Goal: Contribute content

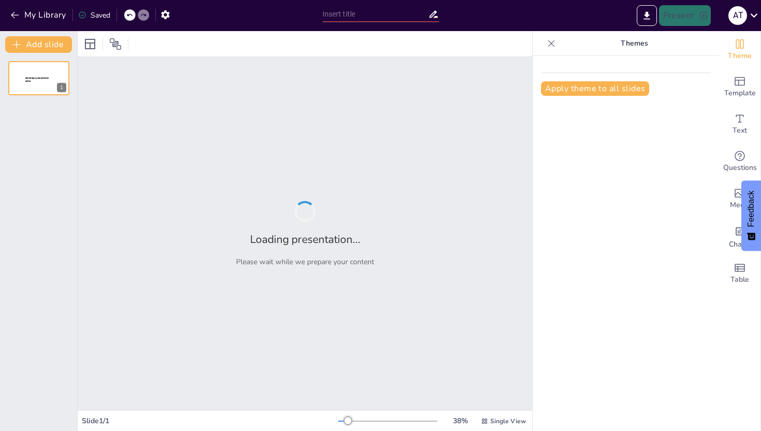
type input "Fast food & Energy drinks - MMCP vs National Trends 2025"
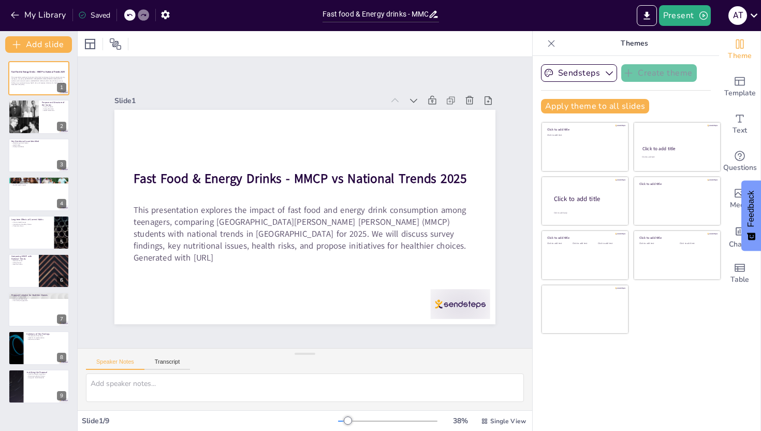
click at [36, 98] on div "Fast Food & Energy Drinks - MMCP vs National Trends 2025 This presentation expl…" at bounding box center [38, 232] width 77 height 342
click at [35, 114] on div at bounding box center [23, 116] width 53 height 35
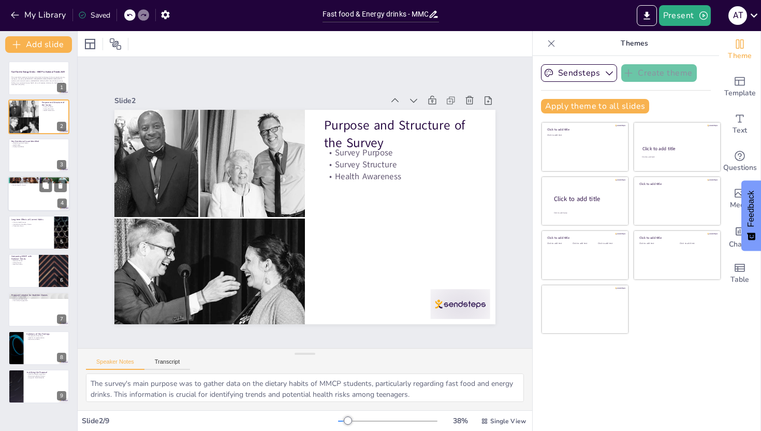
click at [37, 190] on div at bounding box center [39, 193] width 62 height 35
type textarea "The unhealthy eating habits observed among students can lead to serious health …"
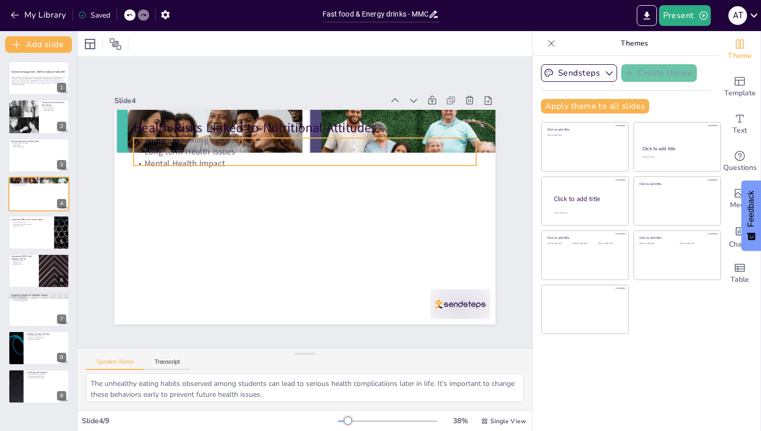
click at [325, 138] on p "Unhealthy Eating Habits" at bounding box center [366, 216] width 83 height 338
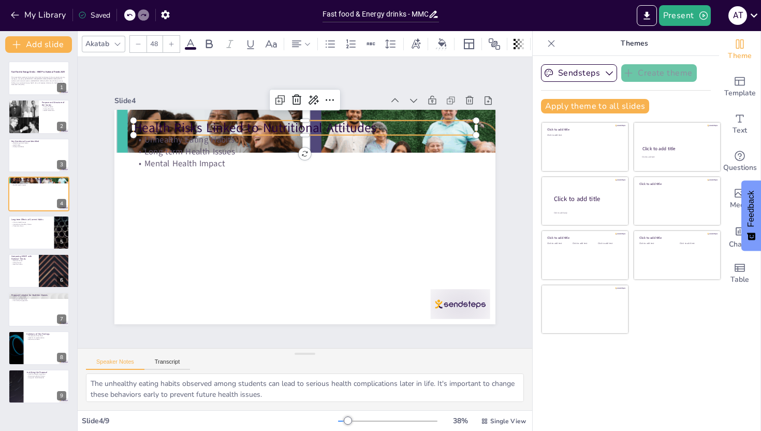
click at [296, 123] on p "Health Risks Linked to Nutritional Attitudes" at bounding box center [374, 232] width 156 height 320
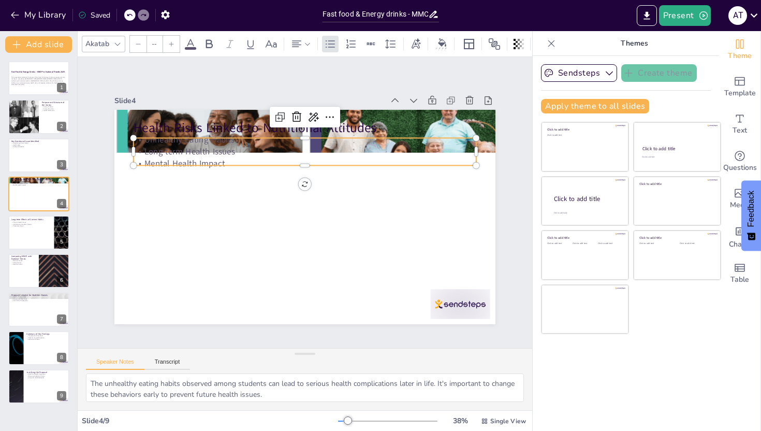
type input "32"
click at [178, 156] on p "Long-term Health Issues" at bounding box center [279, 247] width 303 height 182
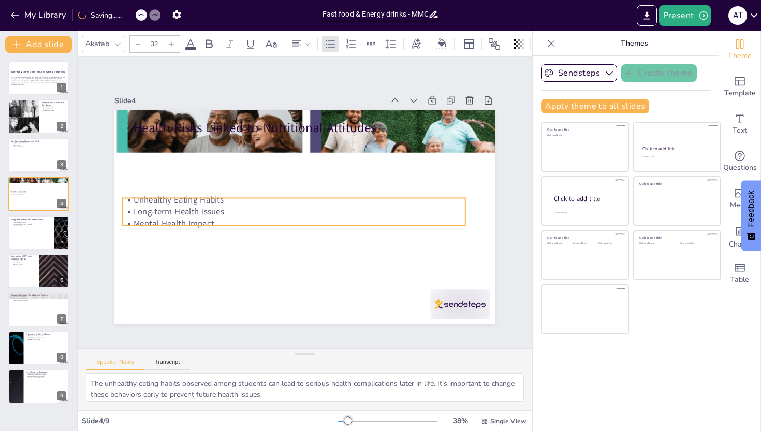
drag, startPoint x: 247, startPoint y: 135, endPoint x: 244, endPoint y: 201, distance: 65.8
click at [244, 201] on p "Unhealthy Eating Habits" at bounding box center [311, 212] width 263 height 238
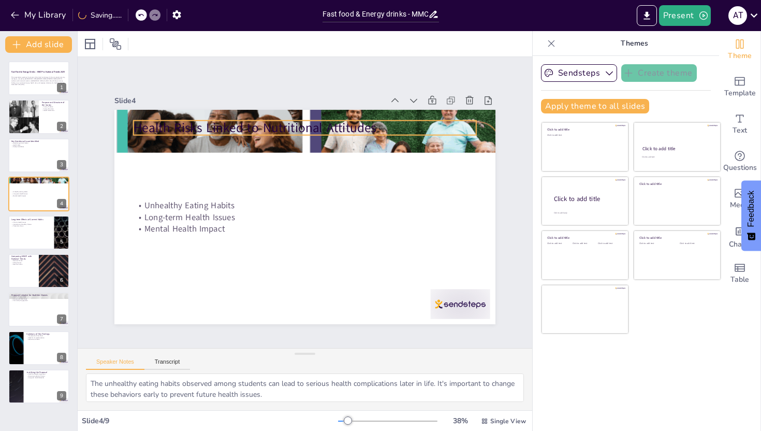
click at [223, 115] on div "Health Risks Linked to Nutritional Attitudes Unhealthy Eating Habits Long-term …" at bounding box center [302, 216] width 401 height 253
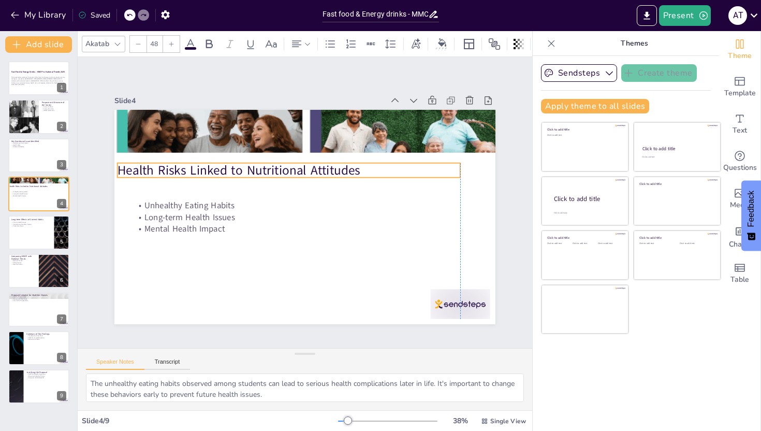
drag, startPoint x: 427, startPoint y: 120, endPoint x: 414, endPoint y: 163, distance: 44.4
click at [414, 163] on p "Health Risks Linked to Nutritional Attitudes" at bounding box center [307, 166] width 306 height 187
click at [52, 390] on div at bounding box center [39, 386] width 62 height 35
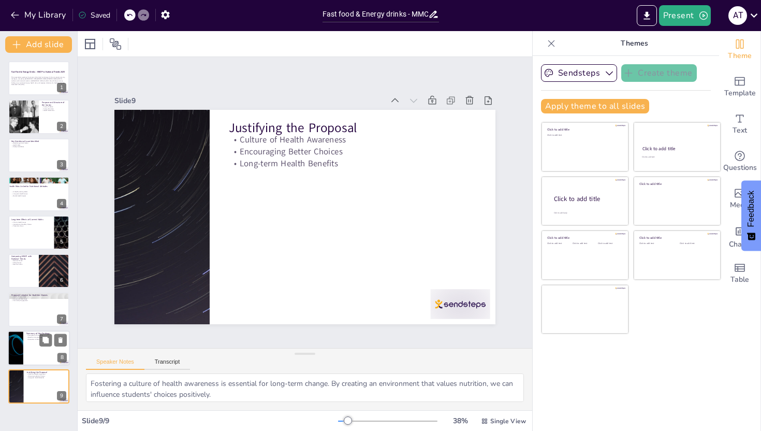
click at [39, 358] on div at bounding box center [39, 347] width 62 height 35
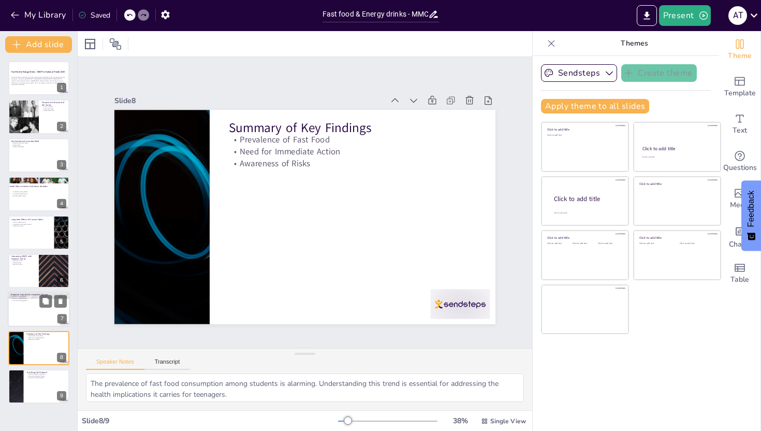
click at [38, 315] on div at bounding box center [39, 309] width 62 height 35
type textarea "The "Healthy Choices Week" initiative aims to engage students in making better …"
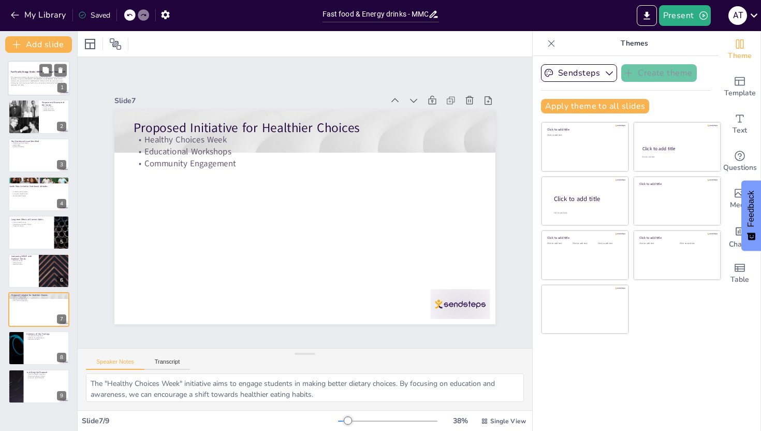
click at [36, 85] on p "Generated with Sendsteps.ai" at bounding box center [39, 85] width 56 height 2
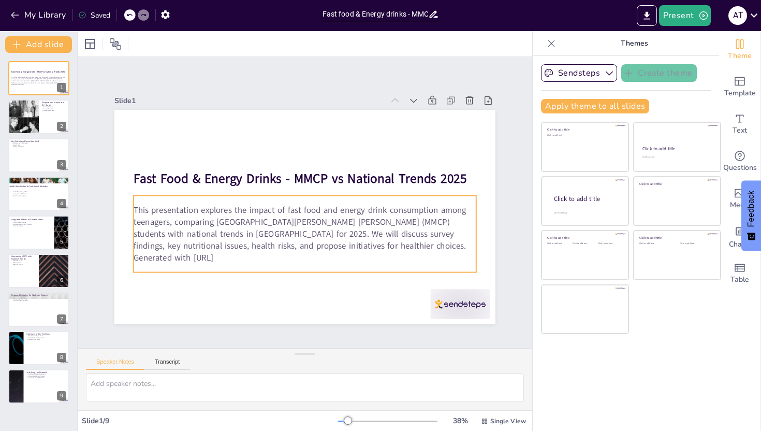
click at [273, 253] on p "Generated with Sendsteps.ai" at bounding box center [283, 253] width 318 height 150
click at [297, 236] on p "This presentation explores the impact of fast food and energy drink consumption…" at bounding box center [294, 225] width 332 height 183
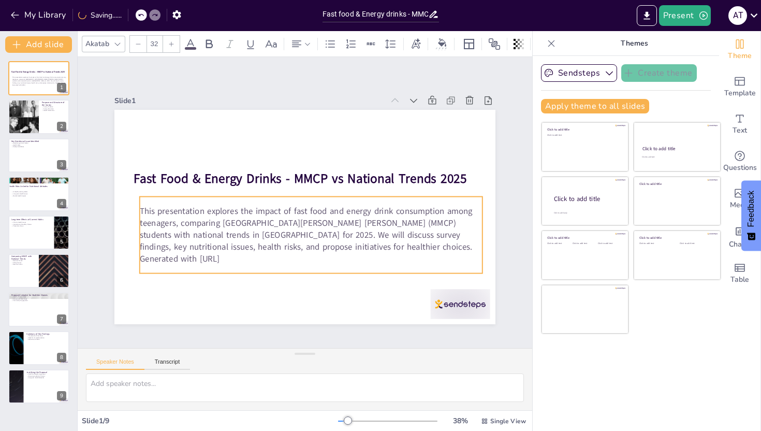
drag, startPoint x: 282, startPoint y: 238, endPoint x: 297, endPoint y: 245, distance: 16.9
click at [297, 245] on p "This presentation explores the impact of fast food and energy drink consumption…" at bounding box center [300, 229] width 332 height 183
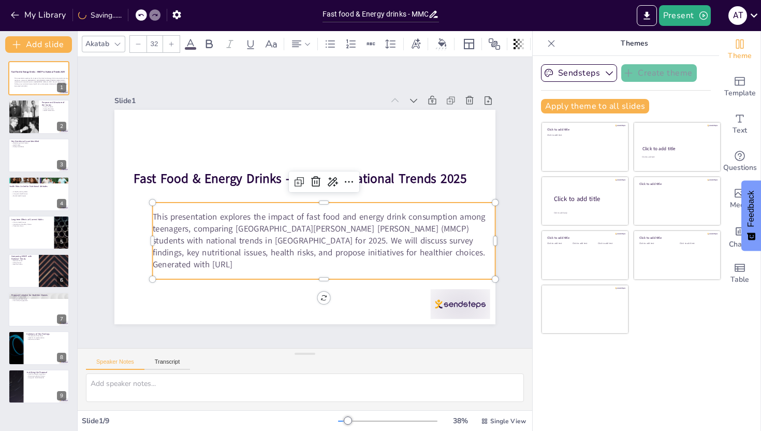
click at [273, 241] on p "This presentation explores the impact of fast food and energy drink consumption…" at bounding box center [305, 240] width 321 height 212
click at [271, 242] on p "This presentation explores the impact of fast food and energy drink consumption…" at bounding box center [286, 235] width 213 height 320
click at [297, 247] on p "This presentation explores the impact of fast food and energy drink consumption…" at bounding box center [273, 221] width 48 height 343
click at [298, 247] on p "This presentation explores the impact of fast food and energy drink consumption…" at bounding box center [309, 240] width 332 height 183
click at [280, 246] on p "This presentation explores the impact of fast food and energy drink consumption…" at bounding box center [297, 239] width 287 height 265
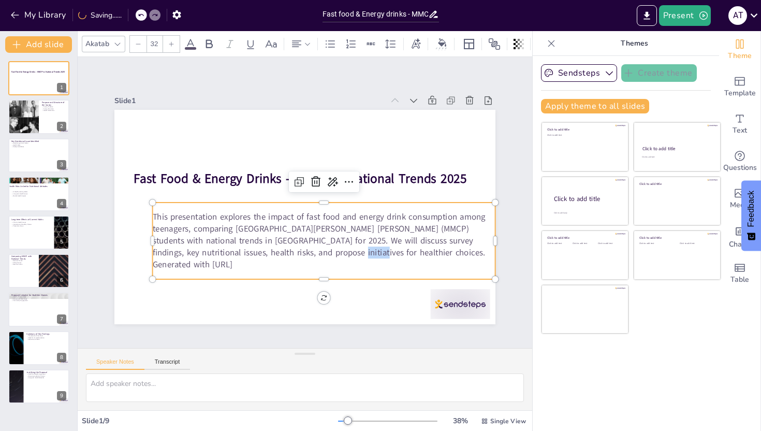
click at [280, 246] on p "This presentation explores the impact of fast food and energy drink consumption…" at bounding box center [301, 240] width 305 height 240
click at [295, 246] on p "This presentation explores the impact of fast food and energy drink consumption…" at bounding box center [294, 238] width 265 height 287
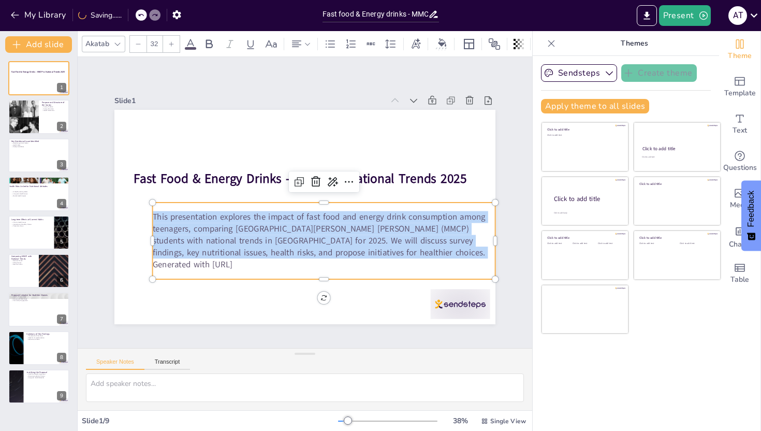
drag, startPoint x: 295, startPoint y: 246, endPoint x: 146, endPoint y: 210, distance: 152.3
click at [146, 210] on p "This presentation explores the impact of fast food and energy drink consumption…" at bounding box center [272, 184] width 320 height 213
copy p "This presentation explores the impact of fast food and energy drink consumption…"
drag, startPoint x: 266, startPoint y: 263, endPoint x: 142, endPoint y: 198, distance: 139.9
click at [142, 198] on div "Fast Food & Energy Drinks - MMCP vs National Trends 2025 This presentation expl…" at bounding box center [307, 188] width 417 height 289
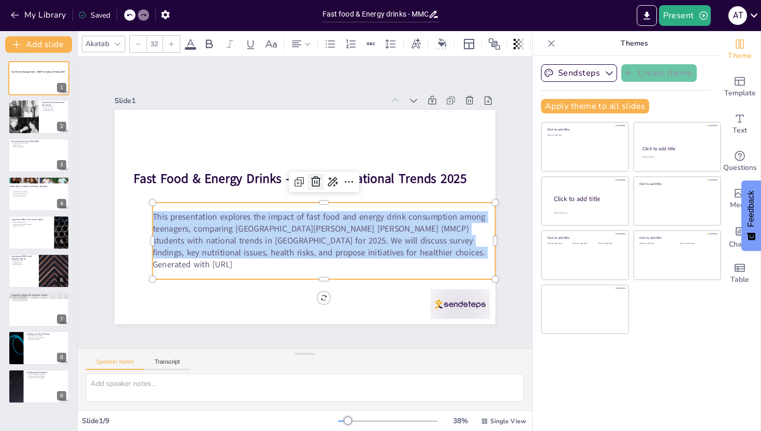
click at [320, 187] on icon at bounding box center [326, 194] width 13 height 14
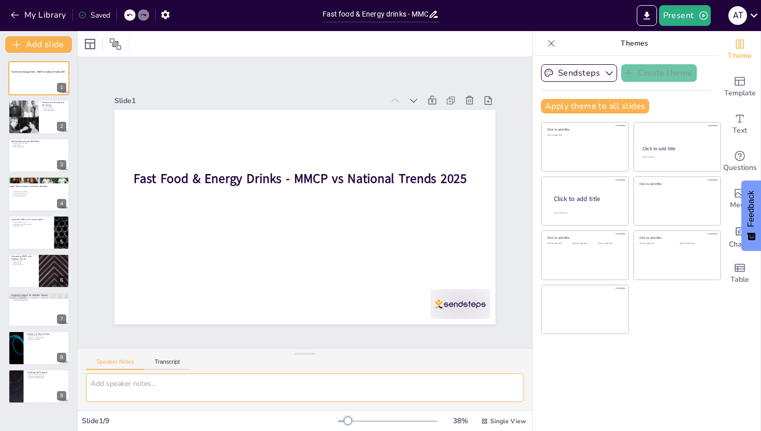
click at [195, 380] on textarea at bounding box center [305, 387] width 438 height 28
paste textarea "This presentation explores the impact of fast food and energy drink consumption…"
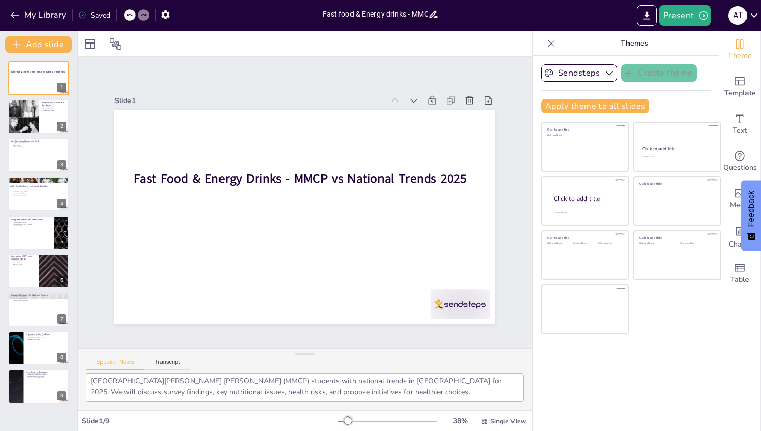
scroll to position [13, 0]
click at [17, 112] on div at bounding box center [23, 116] width 53 height 35
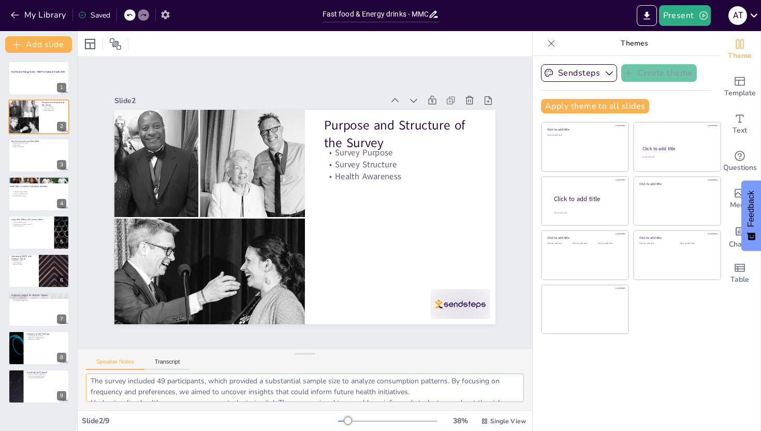
type textarea "The survey's main purpose was to gather data on the dietary habits of MMCP stud…"
click at [167, 17] on icon "button" at bounding box center [165, 14] width 8 height 9
click at [166, 16] on icon "button" at bounding box center [165, 14] width 11 height 11
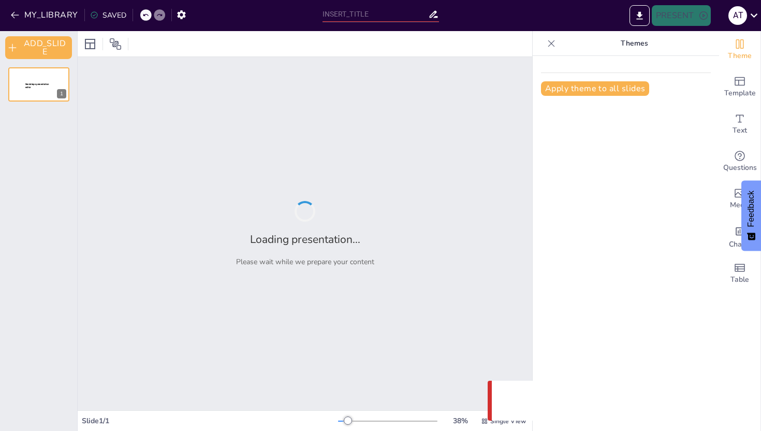
type input "Fast food & Energy drinks - MMCP vs National Trends 2025"
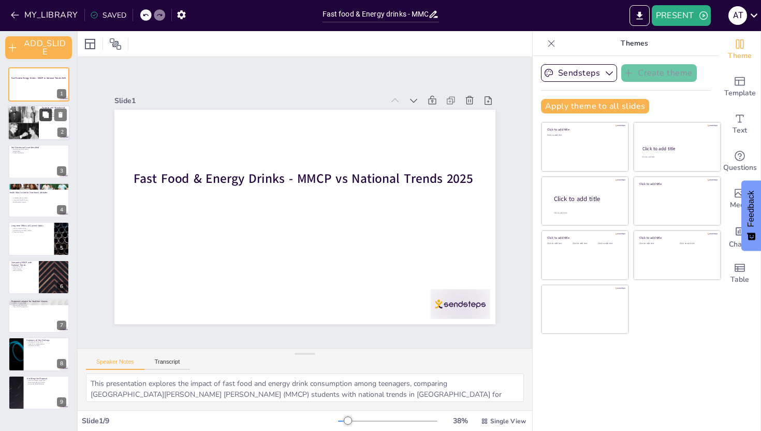
click at [43, 120] on button at bounding box center [45, 115] width 12 height 12
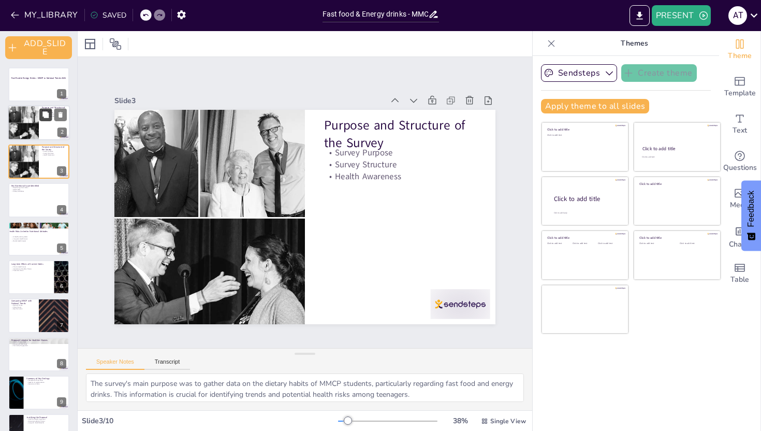
click at [43, 120] on button at bounding box center [45, 115] width 12 height 12
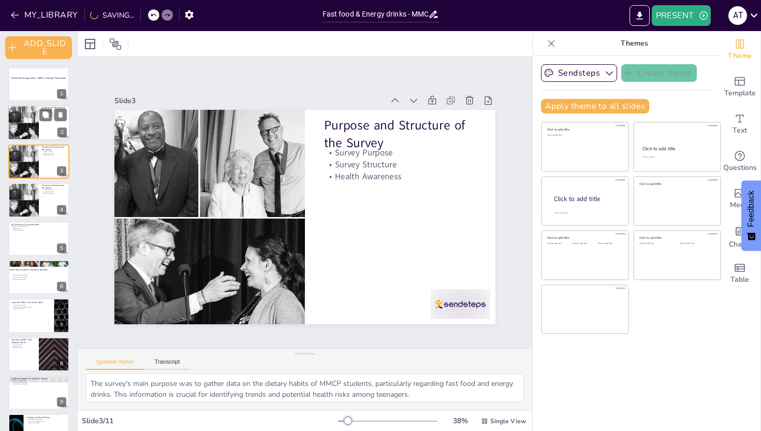
click at [37, 131] on div at bounding box center [23, 123] width 53 height 35
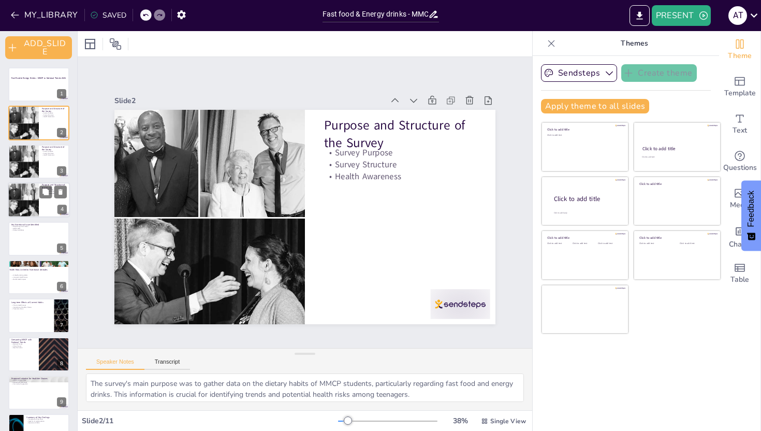
click at [30, 202] on div at bounding box center [23, 199] width 53 height 35
click at [26, 168] on div at bounding box center [23, 161] width 53 height 35
click at [21, 202] on div at bounding box center [23, 199] width 53 height 35
click at [61, 191] on icon at bounding box center [60, 192] width 4 height 6
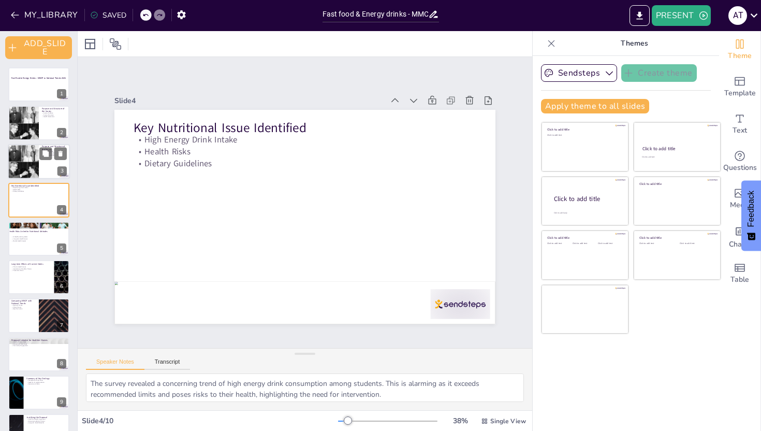
click at [23, 166] on div at bounding box center [23, 161] width 53 height 35
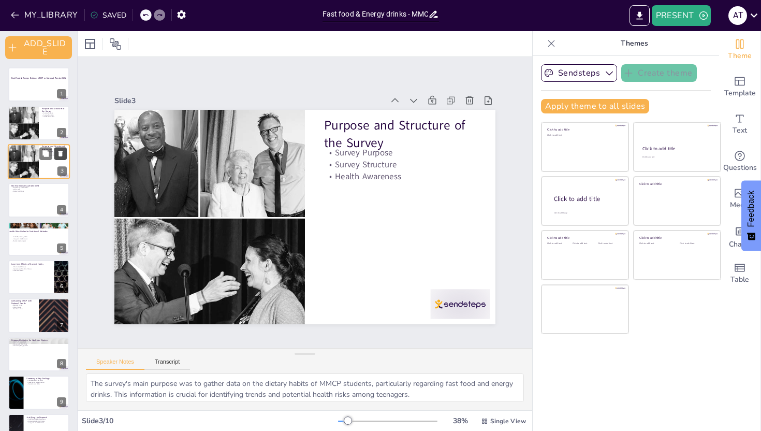
click at [62, 155] on icon at bounding box center [60, 154] width 4 height 6
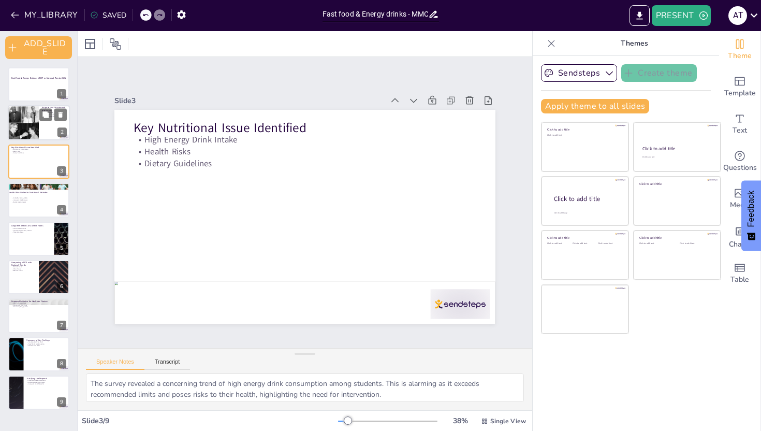
click at [38, 131] on div at bounding box center [23, 123] width 53 height 35
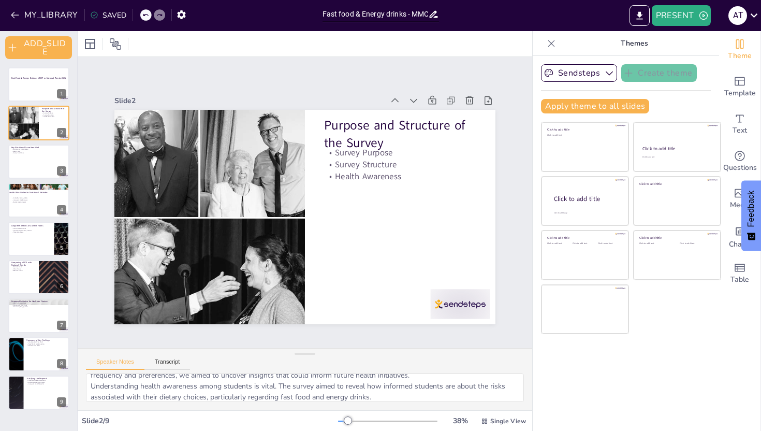
scroll to position [46, 0]
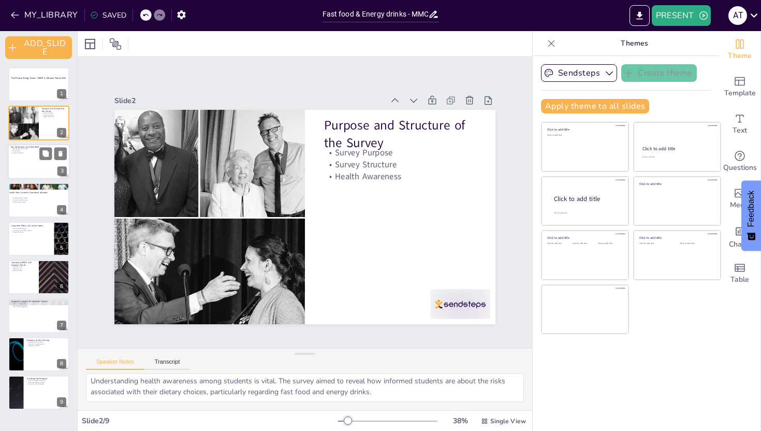
click at [33, 158] on div at bounding box center [39, 161] width 62 height 35
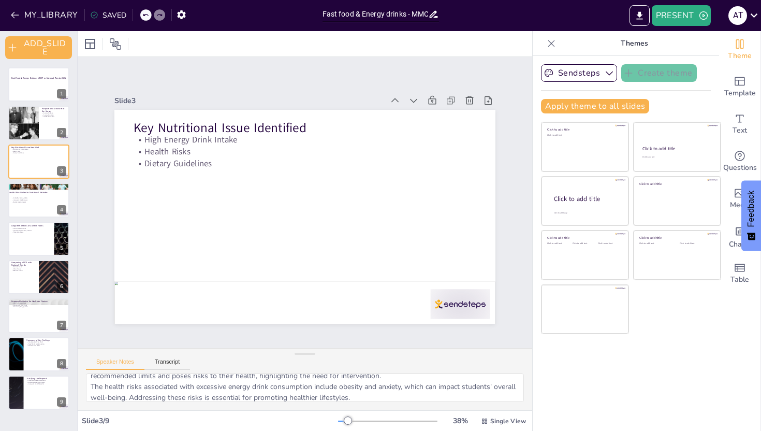
scroll to position [0, 0]
click at [32, 193] on p "Health Risks Linked to Nutritional Attitudes" at bounding box center [36, 192] width 56 height 3
type textarea "The unhealthy eating habits observed among students can lead to serious health …"
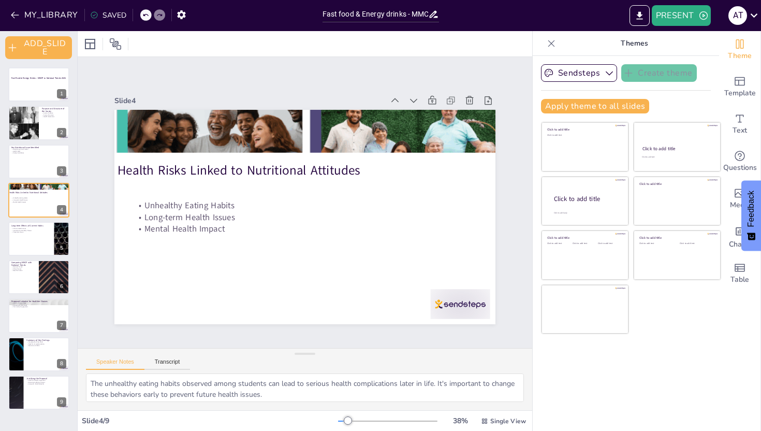
click at [170, 356] on div "Speaker Notes Transcript" at bounding box center [138, 362] width 104 height 13
click at [166, 368] on button "Transcript" at bounding box center [167, 363] width 46 height 11
click at [119, 362] on button "Speaker Notes" at bounding box center [115, 363] width 58 height 11
